Goal: Information Seeking & Learning: Learn about a topic

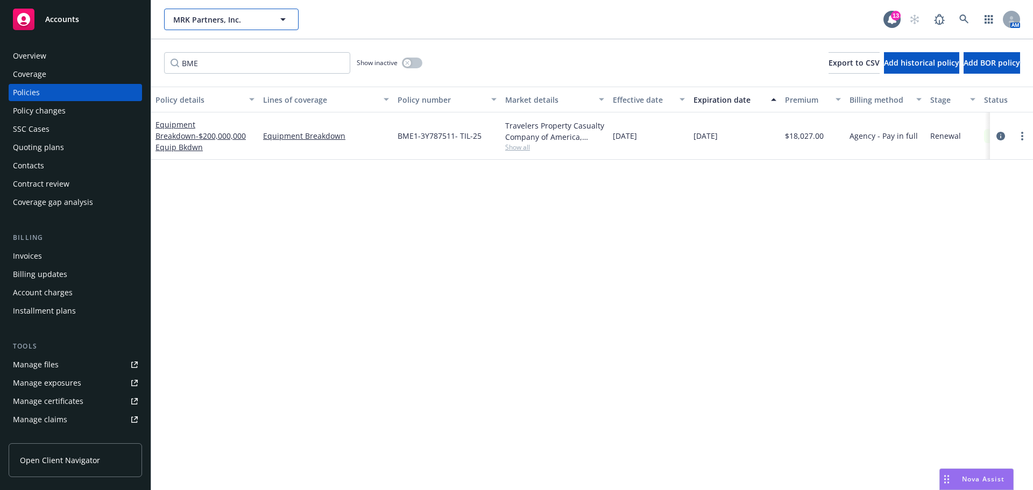
click at [206, 16] on span "MRK Partners, Inc." at bounding box center [219, 19] width 93 height 11
type input "regent"
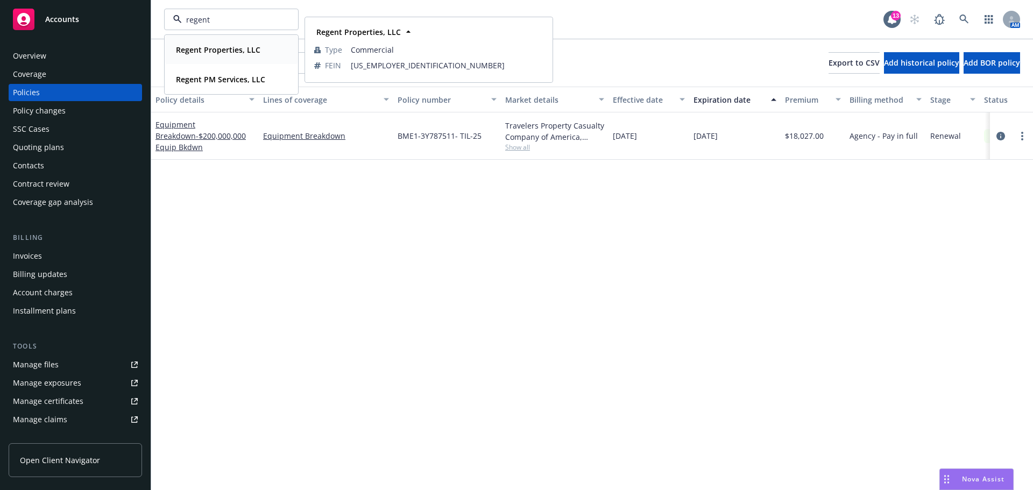
click at [252, 50] on strong "Regent Properties, LLC" at bounding box center [218, 50] width 84 height 10
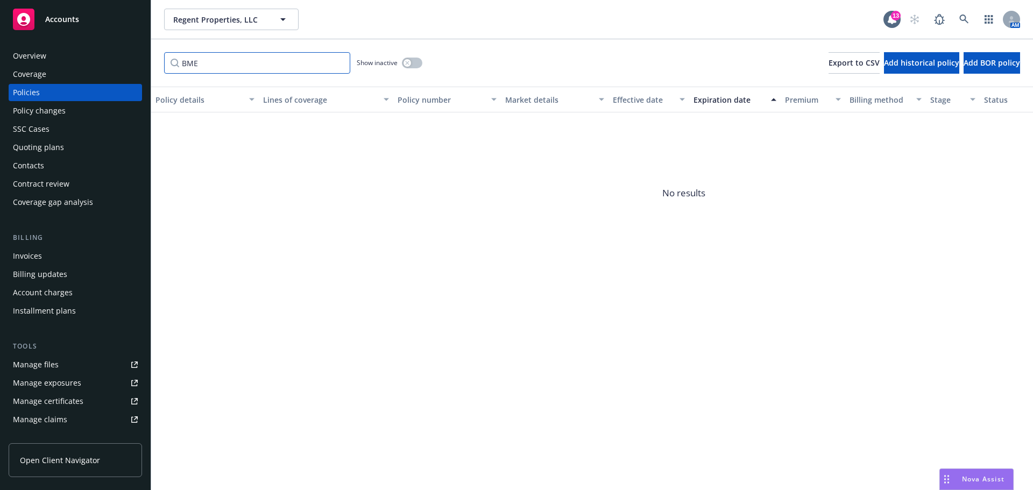
click at [250, 61] on input "BME" at bounding box center [257, 63] width 186 height 22
type input "B"
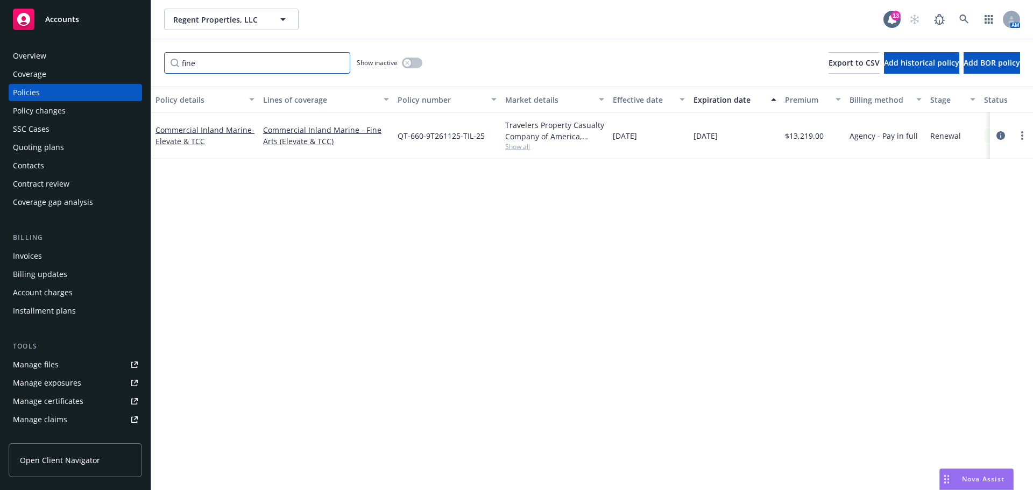
type input "fine"
drag, startPoint x: 482, startPoint y: 137, endPoint x: 395, endPoint y: 140, distance: 86.7
click at [395, 140] on div "QT-660-9T261125-TIL-25" at bounding box center [447, 135] width 108 height 47
copy span "QT-660-9T261125-TIL-25"
click at [44, 252] on div "Invoices" at bounding box center [75, 255] width 125 height 17
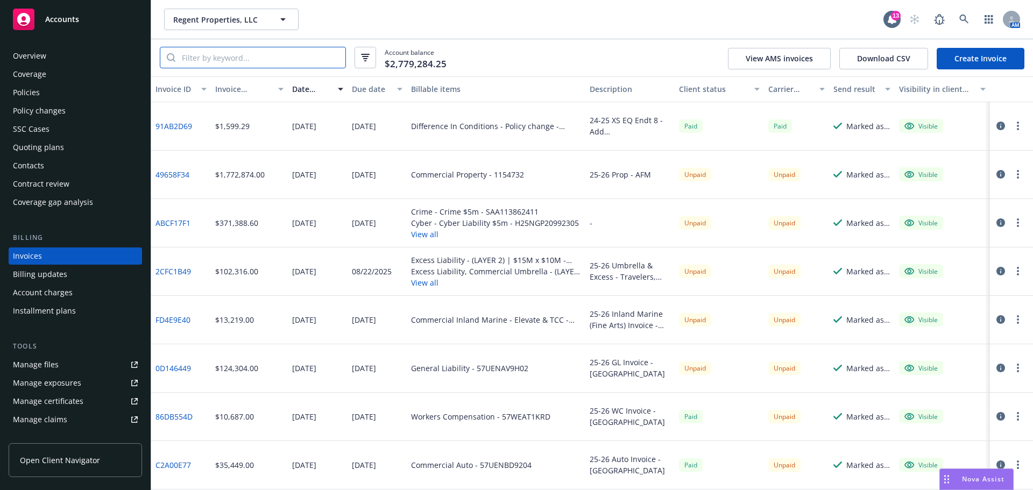
click at [250, 61] on input "search" at bounding box center [260, 57] width 170 height 20
paste input "QT-660-9T261125-TIL-25"
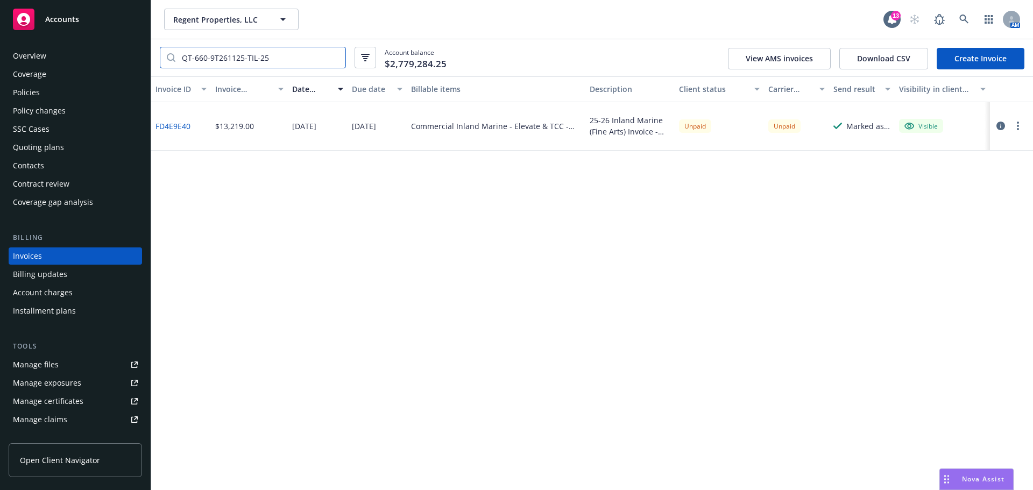
type input "QT-660-9T261125-TIL-25"
drag, startPoint x: 193, startPoint y: 124, endPoint x: 157, endPoint y: 128, distance: 35.7
click at [157, 128] on div "FD4E9E40" at bounding box center [181, 126] width 60 height 48
copy link "FD4E9E40"
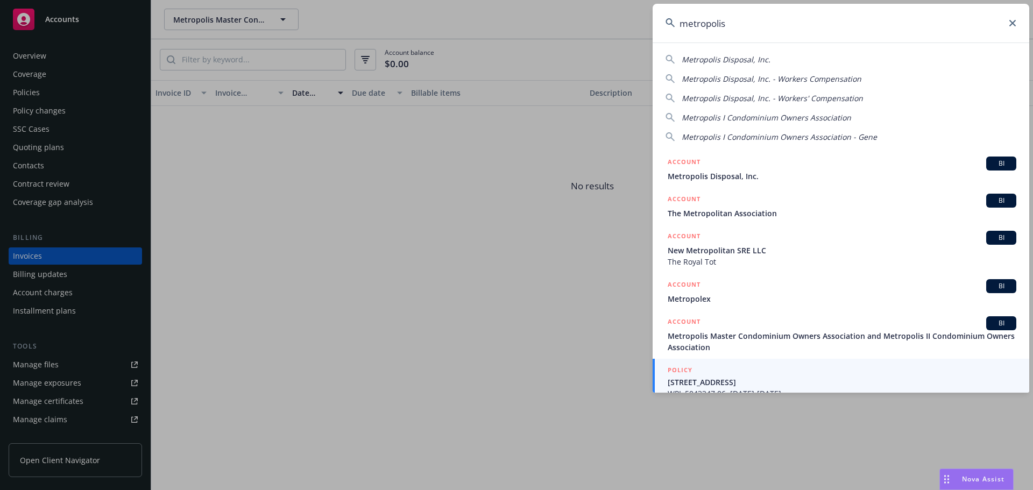
scroll to position [204, 0]
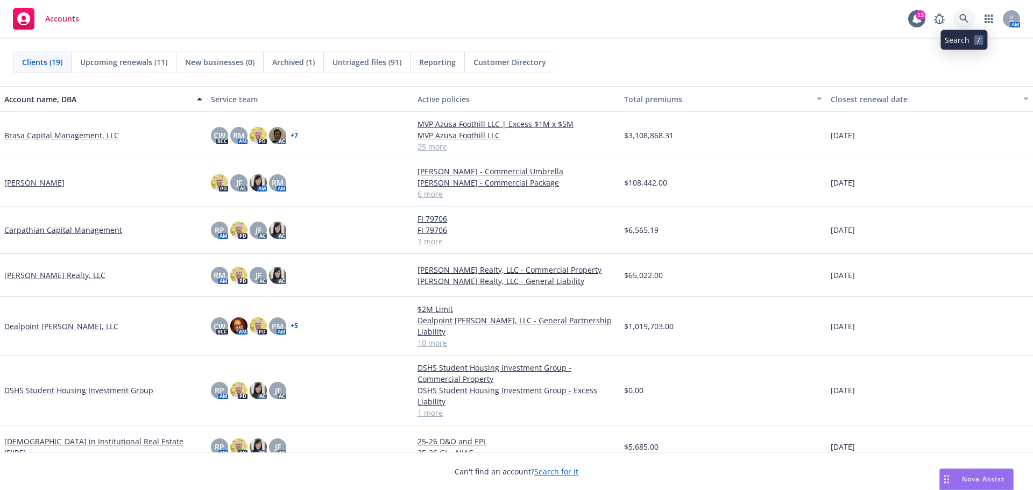
click at [957, 13] on link at bounding box center [964, 19] width 22 height 22
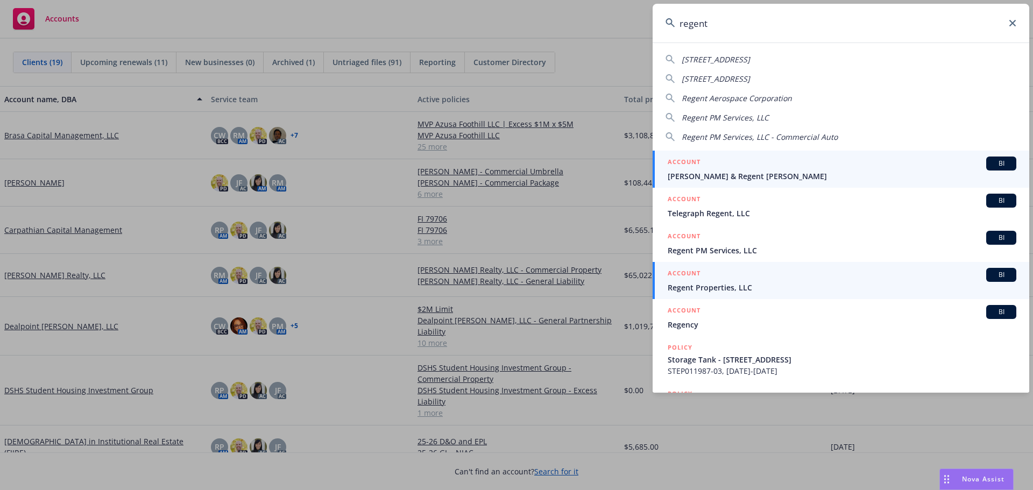
type input "regent"
click at [724, 280] on div "ACCOUNT BI" at bounding box center [842, 275] width 349 height 14
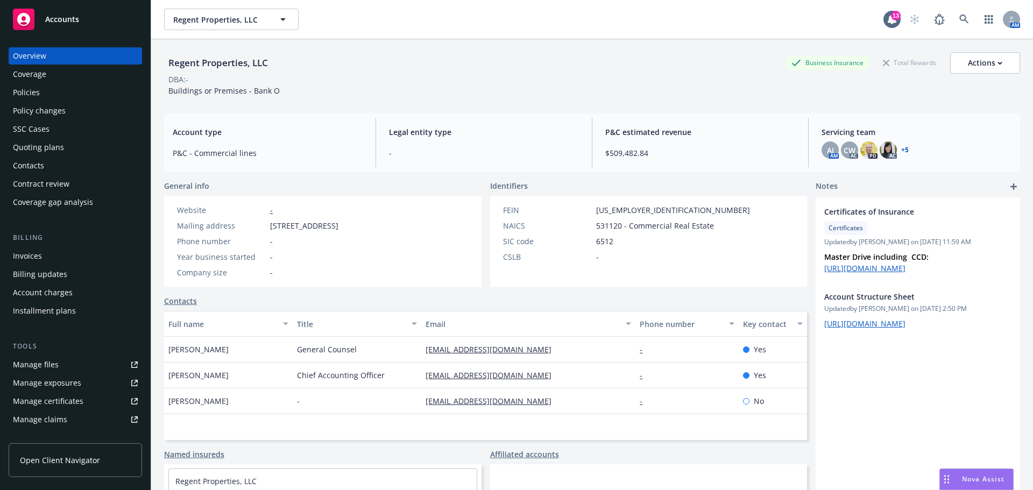
click at [70, 94] on div "Policies" at bounding box center [75, 92] width 125 height 17
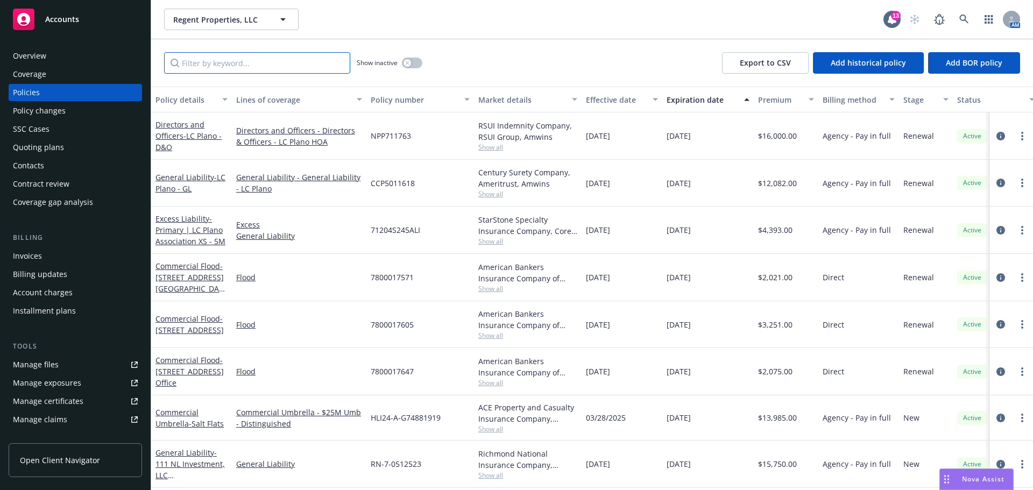
click at [272, 63] on input "Filter by keyword..." at bounding box center [257, 63] width 186 height 22
paste input "DSP2506530"
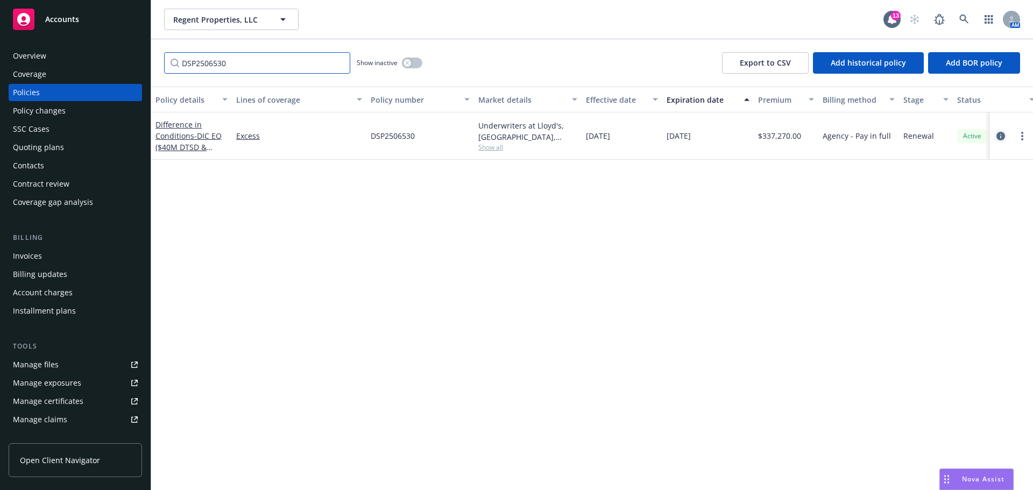
type input "DSP2506530"
click at [1002, 137] on icon "circleInformation" at bounding box center [1000, 136] width 9 height 9
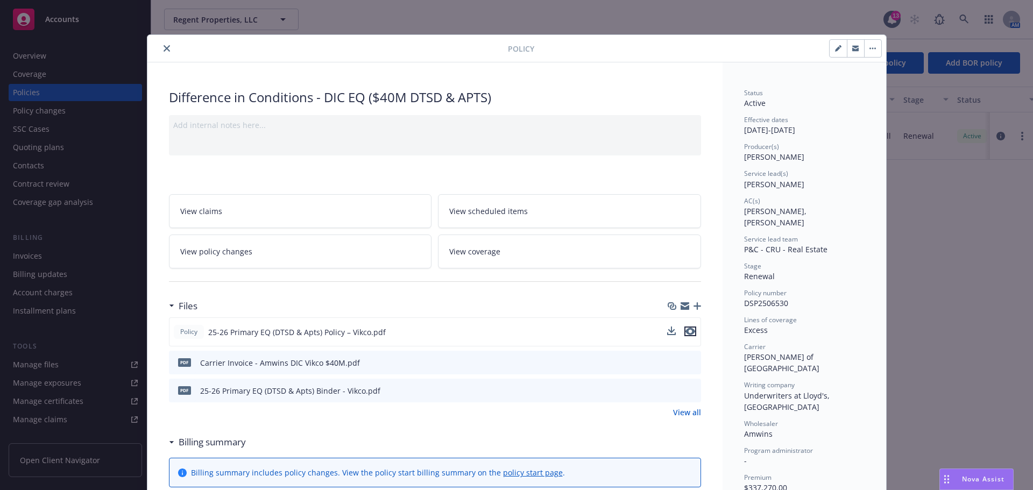
click at [688, 332] on icon "preview file" at bounding box center [690, 332] width 10 height 8
click at [161, 45] on button "close" at bounding box center [166, 48] width 13 height 13
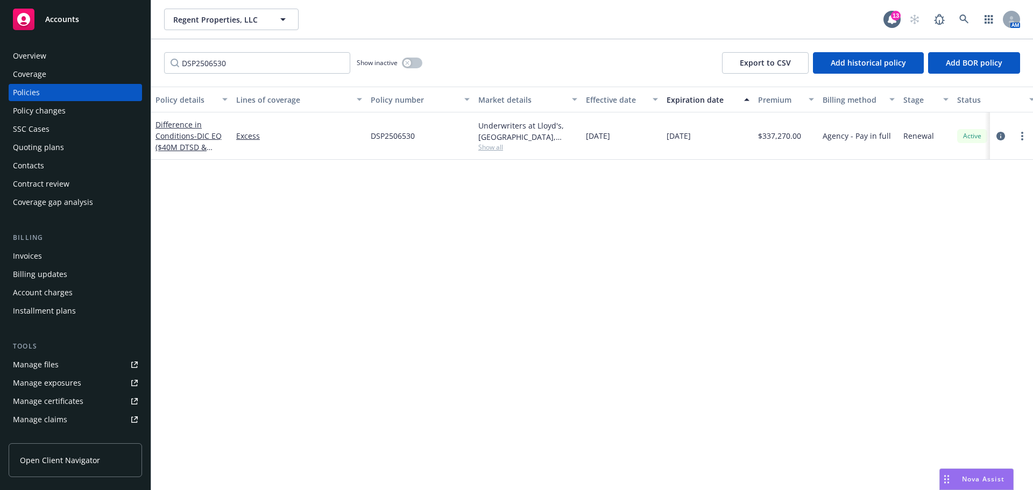
click at [34, 263] on div "Invoices" at bounding box center [27, 255] width 29 height 17
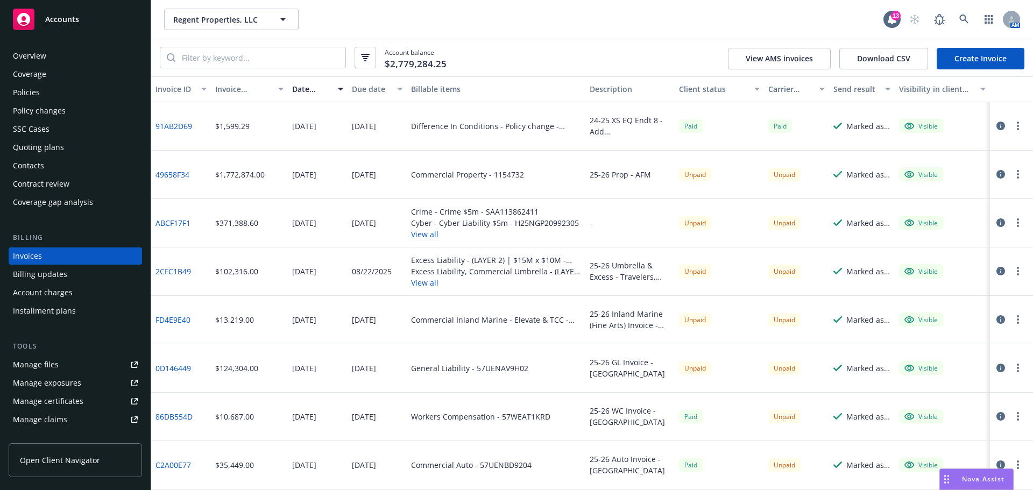
click at [181, 220] on link "ABCF17F1" at bounding box center [172, 222] width 35 height 11
click at [250, 26] on button "Regent Properties, LLC" at bounding box center [231, 20] width 134 height 22
type input "regent"
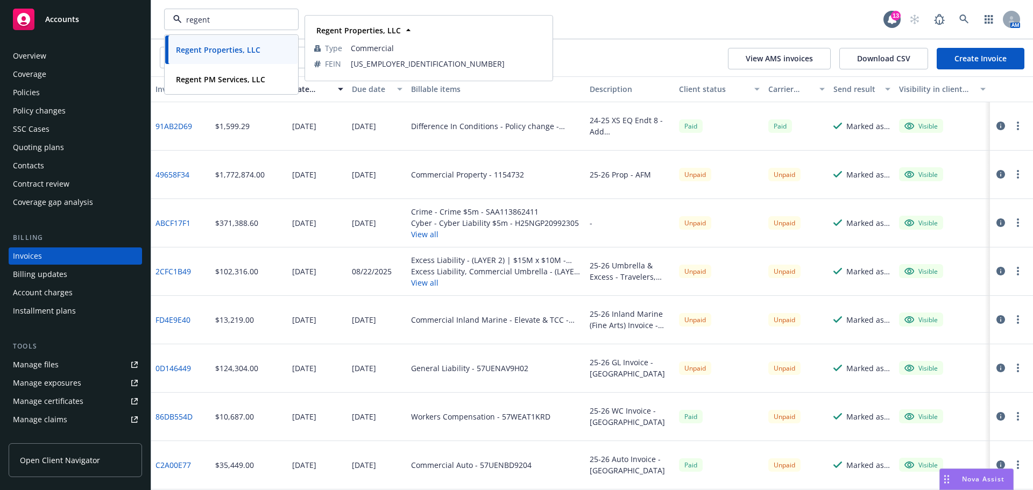
click at [232, 52] on strong "Regent Properties, LLC" at bounding box center [218, 50] width 84 height 10
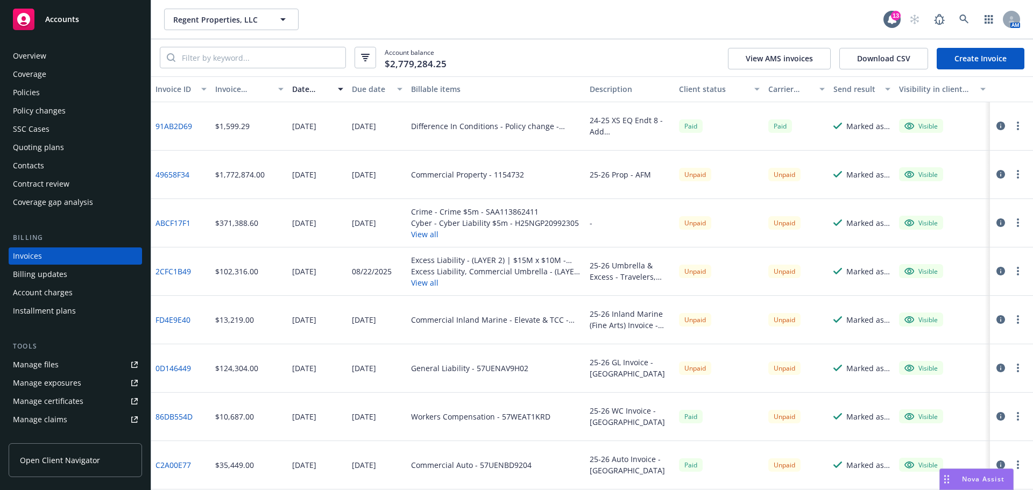
click at [45, 150] on div "Quoting plans" at bounding box center [38, 147] width 51 height 17
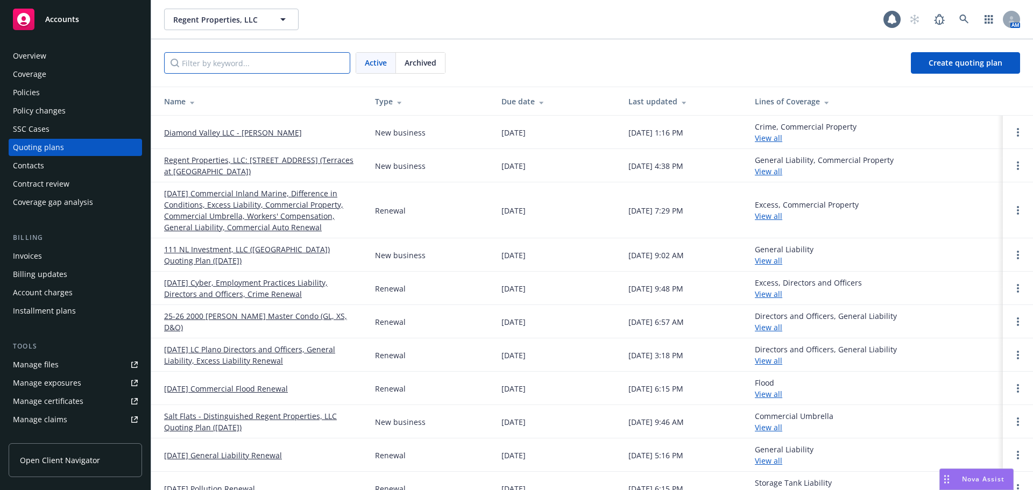
click at [254, 69] on input "Filter by keyword..." at bounding box center [257, 63] width 186 height 22
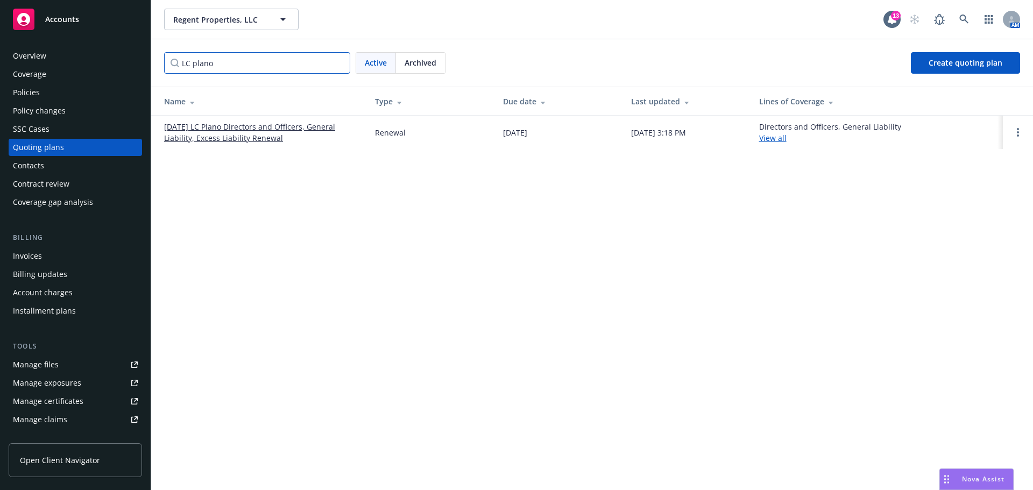
type input "LC plano"
click at [242, 126] on link "09/02/25 LC Plano Directors and Officers, General Liability, Excess Liability R…" at bounding box center [261, 132] width 194 height 23
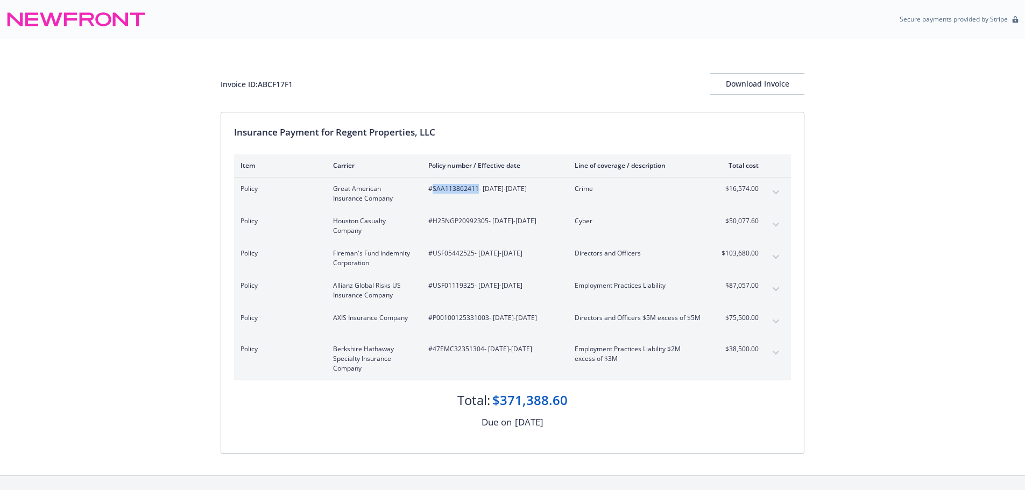
drag, startPoint x: 473, startPoint y: 188, endPoint x: 430, endPoint y: 188, distance: 43.0
click at [430, 188] on span "#SAA113862411 - 08/01/2025-08/01/2026" at bounding box center [492, 189] width 129 height 10
copy span "SAA113862411"
drag, startPoint x: 487, startPoint y: 220, endPoint x: 435, endPoint y: 225, distance: 52.4
click at [435, 225] on span "#H25NGP20992305 - 08/01/2025-08/01/2026" at bounding box center [492, 221] width 129 height 10
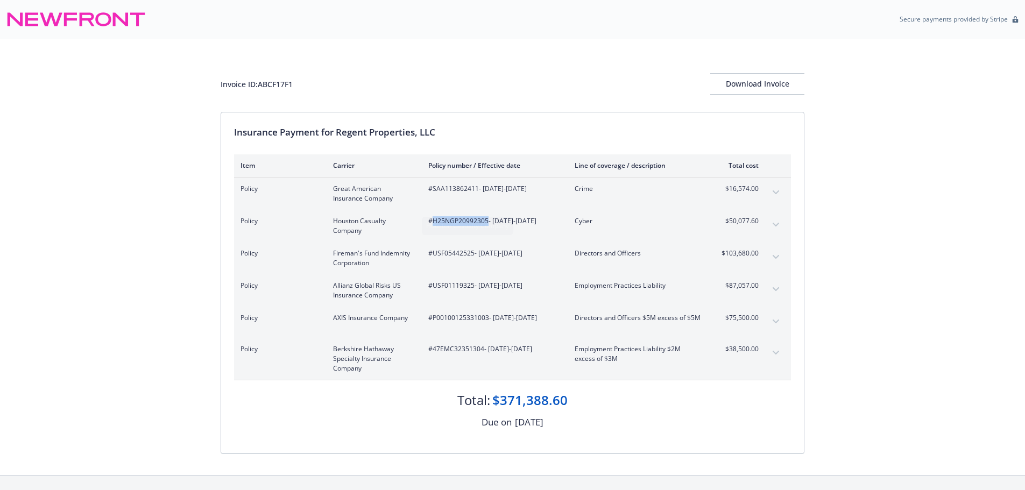
copy span "H25NGP20992305"
drag, startPoint x: 474, startPoint y: 254, endPoint x: 433, endPoint y: 253, distance: 42.0
click at [433, 253] on span "#USF05442525 - 08/01/2025-08/01/2026" at bounding box center [492, 254] width 129 height 10
copy span "USF05442525"
click at [474, 303] on div "Policy Allianz Global Risks US Insurance Company #USF01119325 - 08/01/2025-08/0…" at bounding box center [512, 290] width 557 height 32
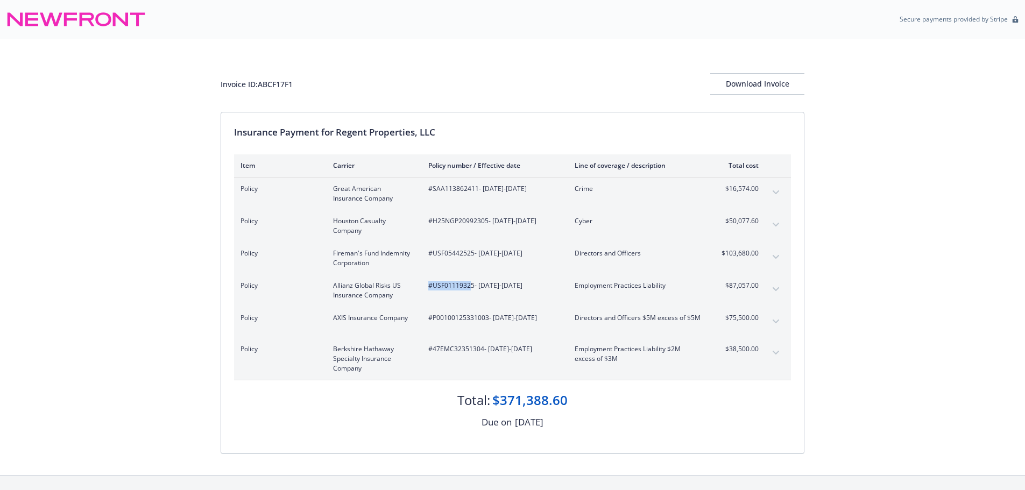
drag, startPoint x: 468, startPoint y: 284, endPoint x: 429, endPoint y: 285, distance: 38.8
click at [429, 285] on span "#USF01119325 - 08/01/2025-08/01/2026" at bounding box center [492, 286] width 129 height 10
click at [459, 286] on span "#USF01119325 - 08/01/2025-08/01/2026" at bounding box center [492, 286] width 129 height 10
drag, startPoint x: 473, startPoint y: 285, endPoint x: 433, endPoint y: 286, distance: 40.4
click at [433, 286] on span "#USF01119325 - 08/01/2025-08/01/2026" at bounding box center [492, 286] width 129 height 10
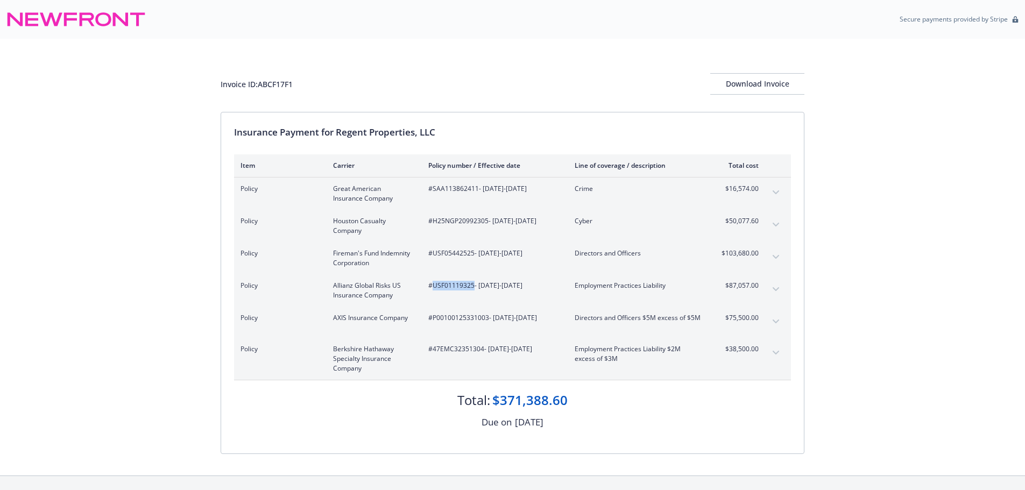
copy span "USF01119325"
click at [854, 254] on div "Invoice ID: ABCF17F1 Download Invoice Insurance Payment for Regent Properties, …" at bounding box center [512, 257] width 1025 height 437
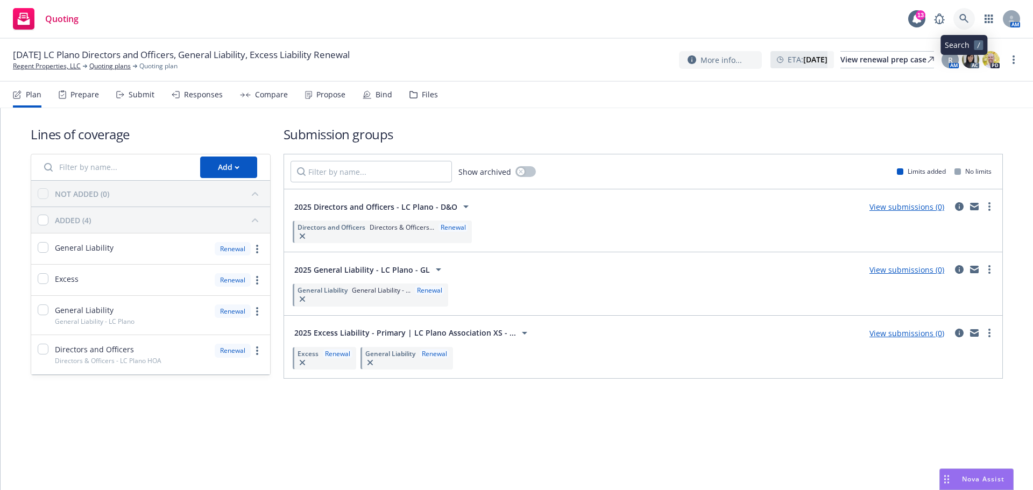
click at [972, 18] on link at bounding box center [964, 19] width 22 height 22
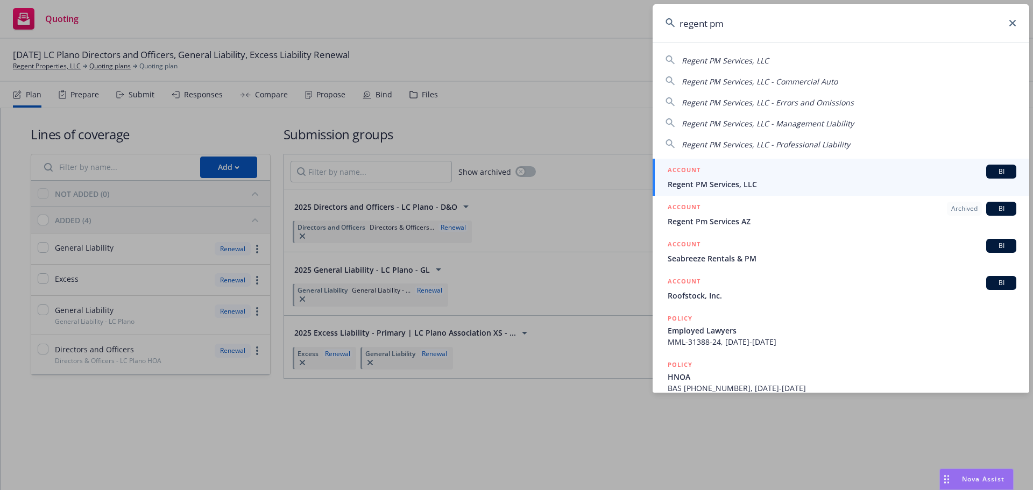
type input "regent pm"
click at [724, 174] on div "ACCOUNT BI" at bounding box center [842, 172] width 349 height 14
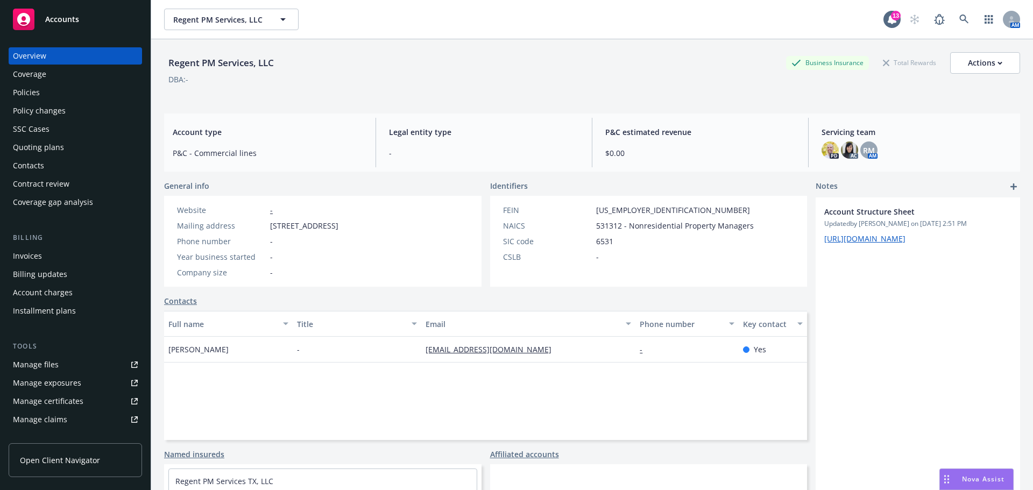
click at [52, 95] on div "Policies" at bounding box center [75, 92] width 125 height 17
